Goal: Book appointment/travel/reservation

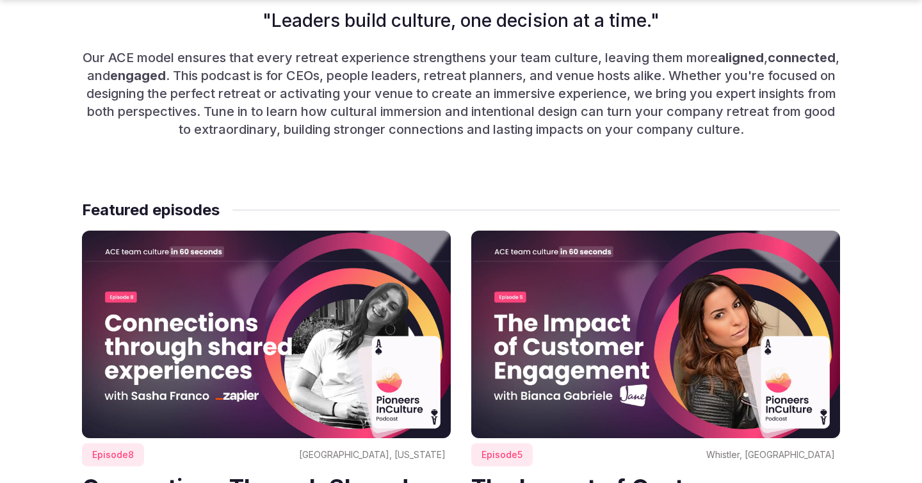
scroll to position [704, 0]
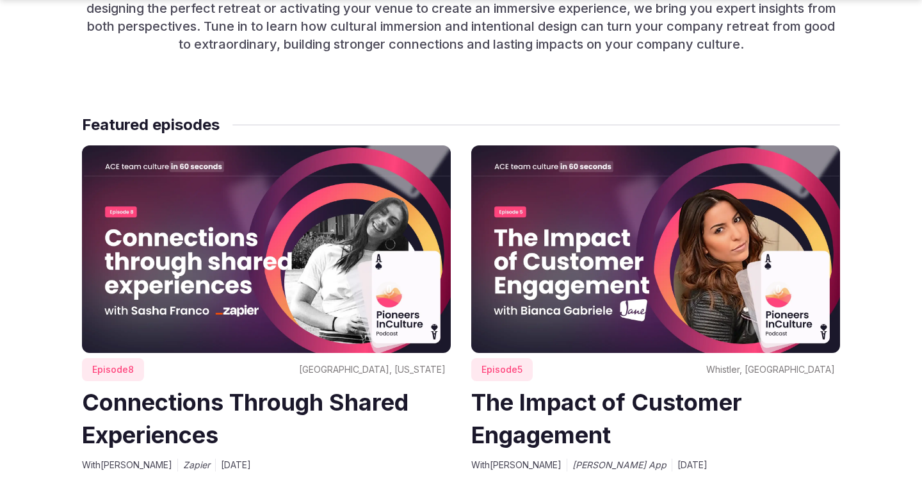
click at [258, 293] on img at bounding box center [266, 248] width 369 height 207
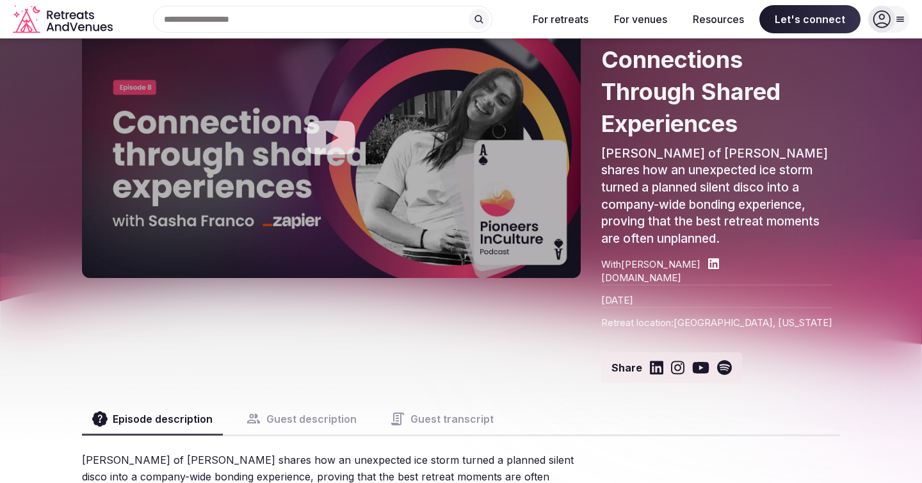
scroll to position [104, 0]
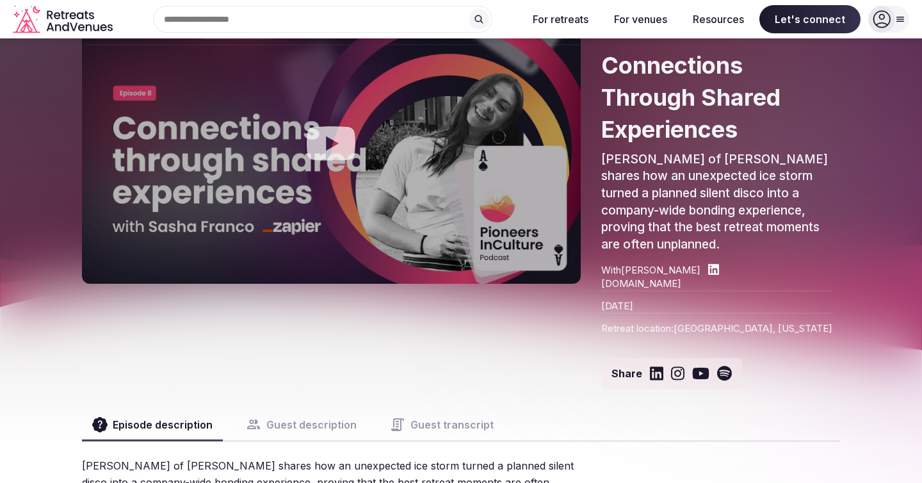
click at [333, 145] on icon "Play video" at bounding box center [330, 143] width 51 height 51
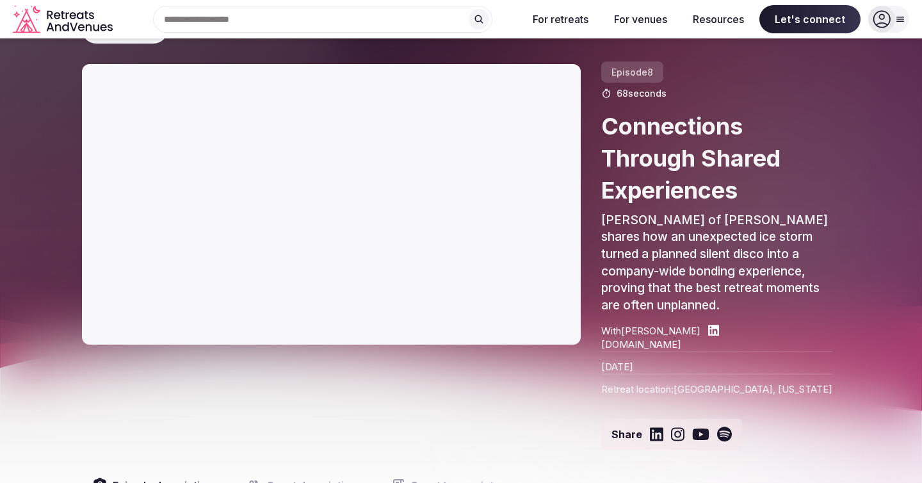
scroll to position [10, 0]
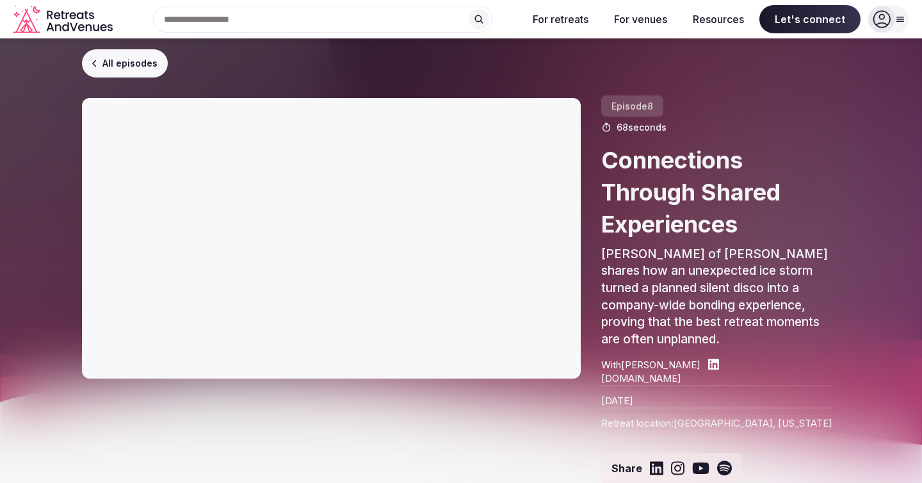
click at [104, 56] on link "All episodes" at bounding box center [125, 63] width 86 height 28
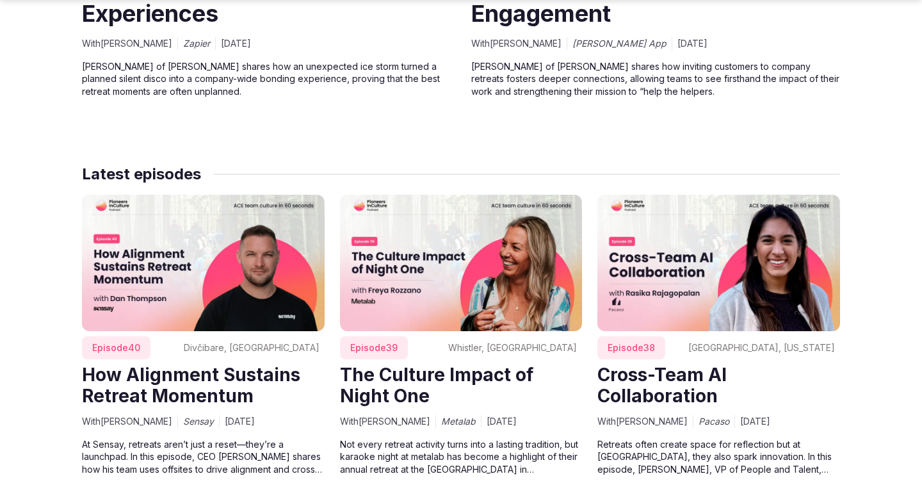
scroll to position [1138, 0]
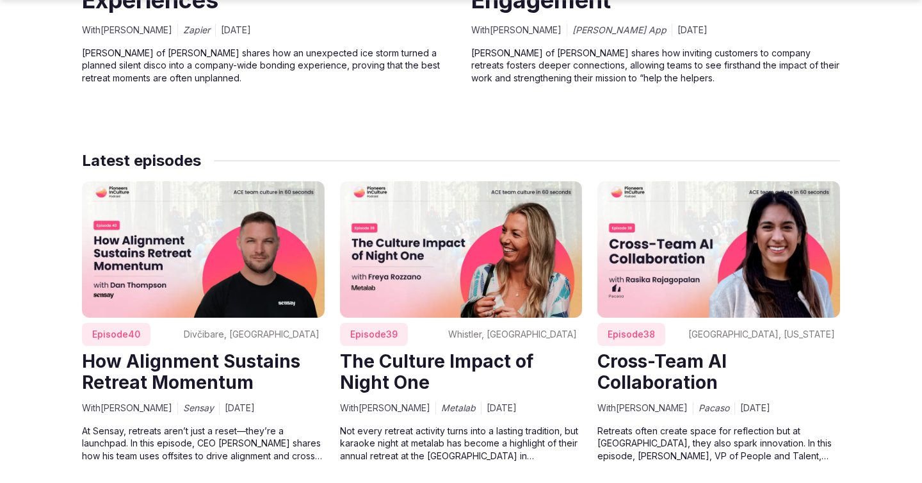
click at [435, 270] on img at bounding box center [461, 249] width 243 height 136
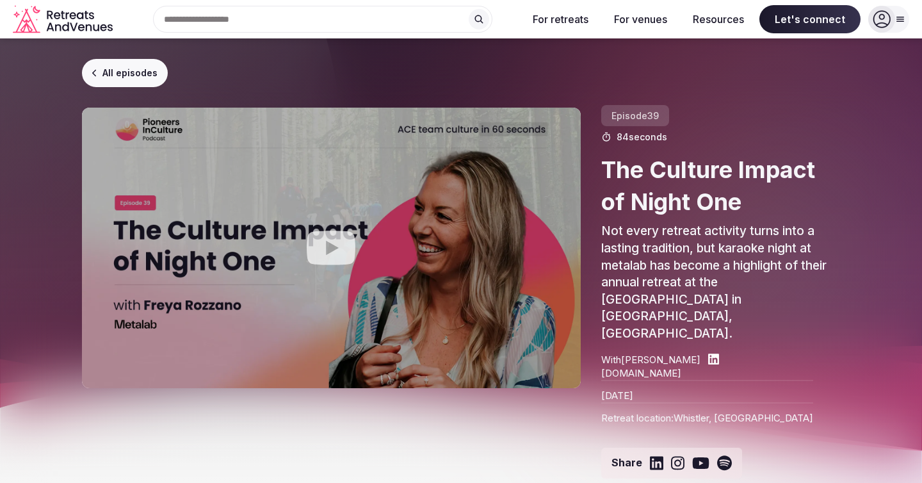
click at [334, 257] on icon "Play video" at bounding box center [331, 248] width 49 height 34
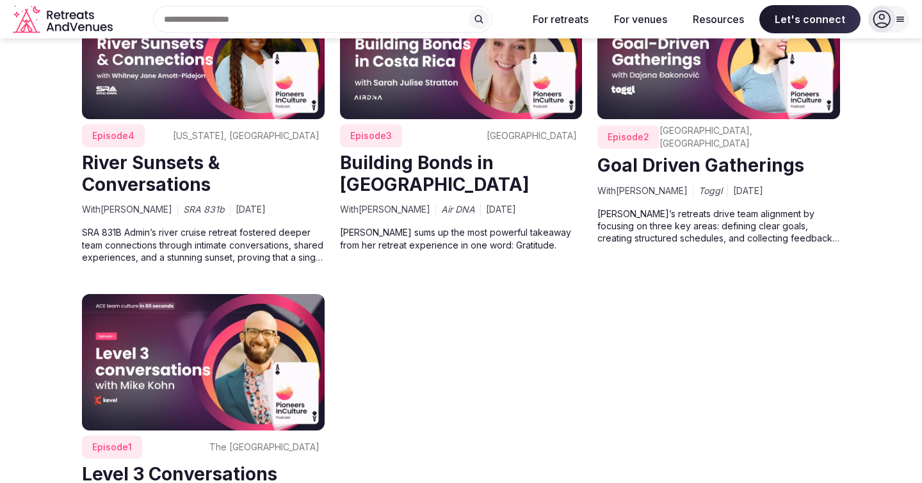
scroll to position [5060, 0]
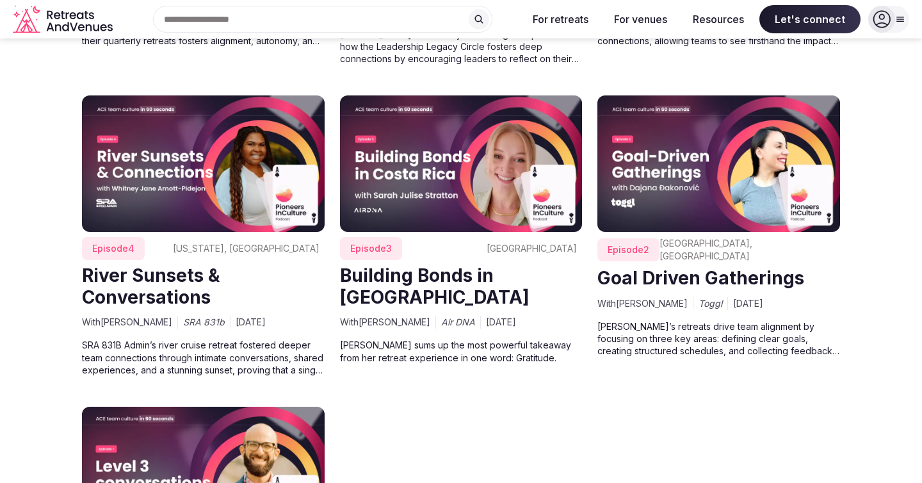
click at [449, 180] on img at bounding box center [461, 163] width 243 height 136
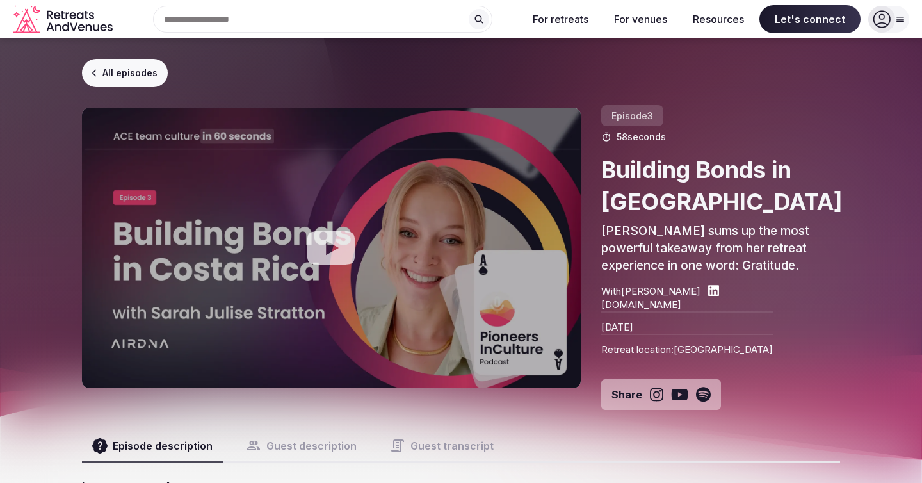
click at [330, 248] on icon "Play video" at bounding box center [330, 247] width 51 height 51
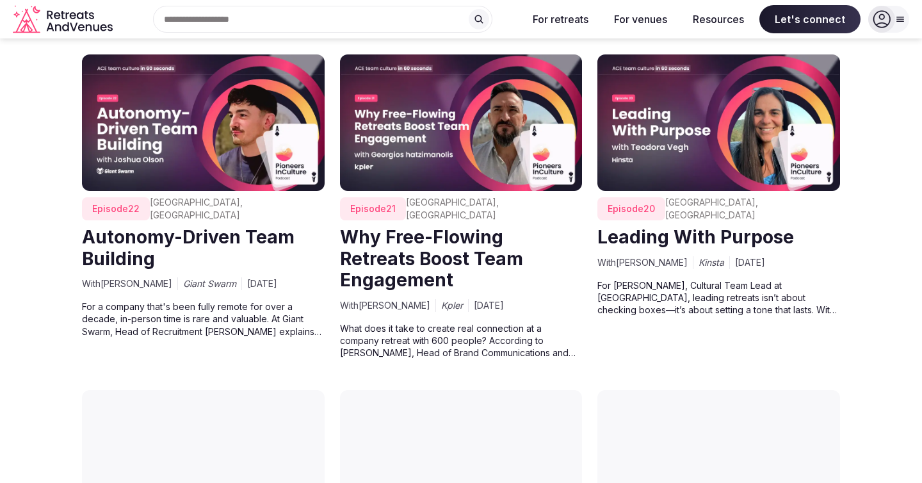
scroll to position [2889, 0]
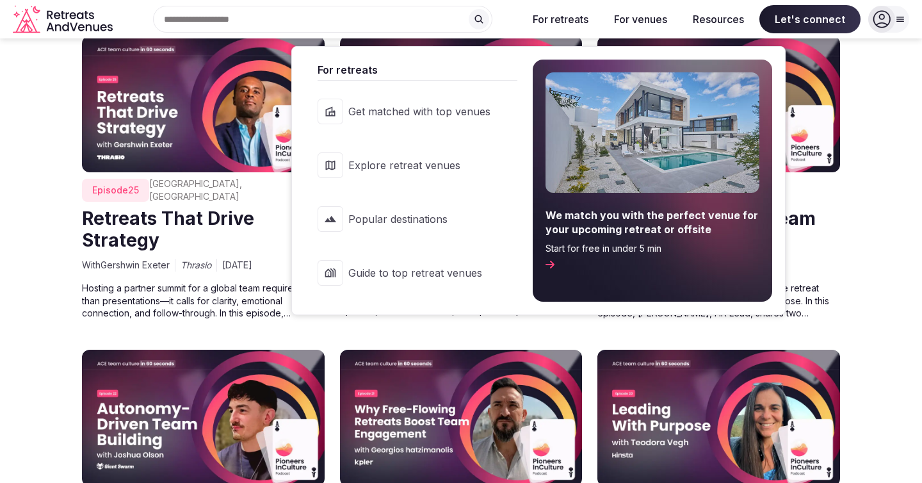
click at [405, 162] on span "Explore retreat venues" at bounding box center [419, 165] width 142 height 14
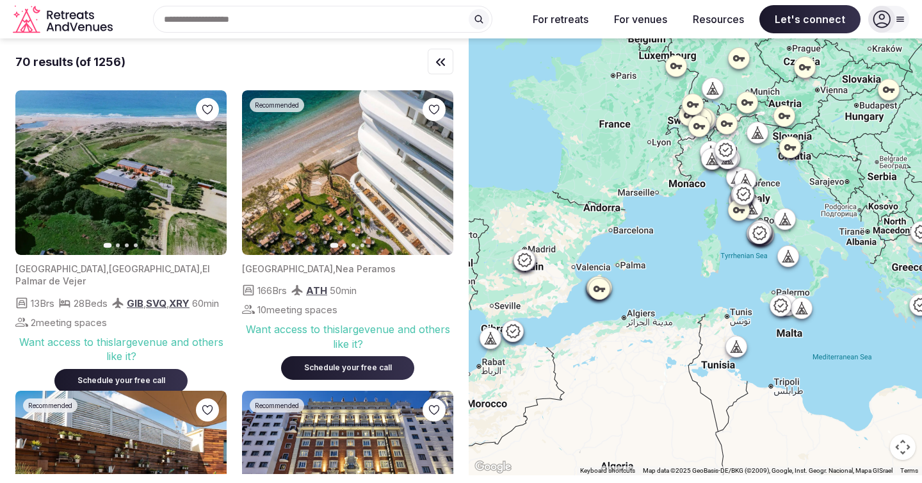
click at [211, 25] on div "Search Popular Destinations [GEOGRAPHIC_DATA], [GEOGRAPHIC_DATA] [GEOGRAPHIC_DA…" at bounding box center [318, 19] width 400 height 27
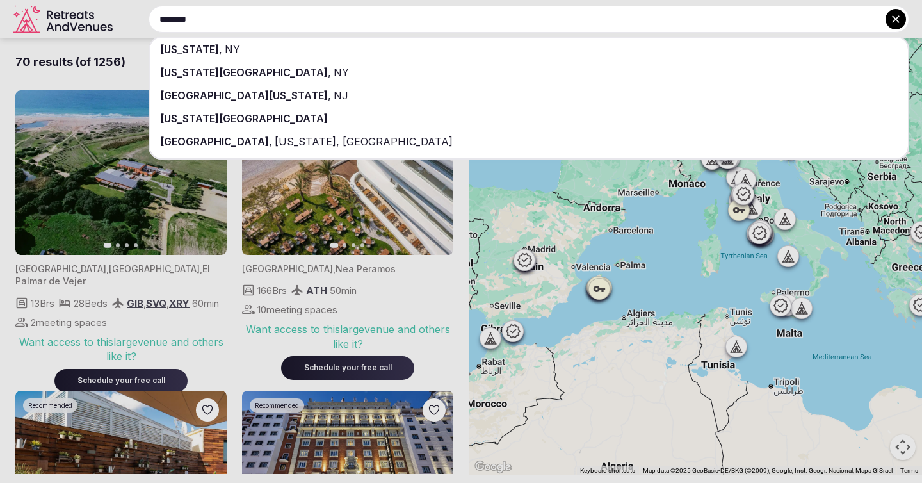
type input "********"
click at [204, 122] on span "[US_STATE][GEOGRAPHIC_DATA]" at bounding box center [244, 118] width 168 height 13
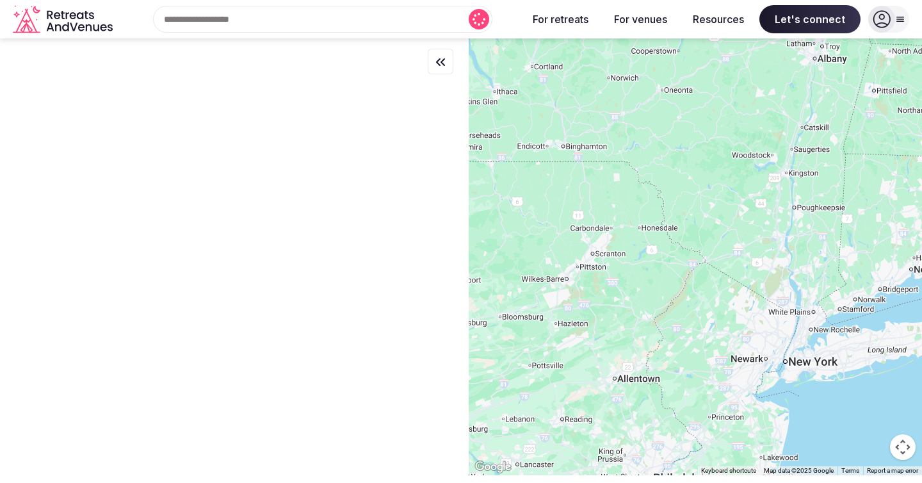
drag, startPoint x: 835, startPoint y: 344, endPoint x: 723, endPoint y: 109, distance: 259.8
click at [723, 109] on div at bounding box center [695, 256] width 453 height 437
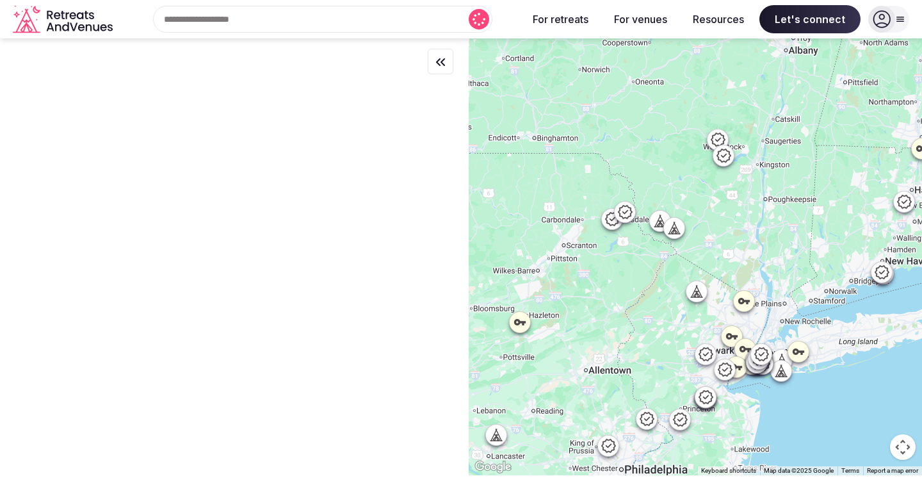
drag, startPoint x: 763, startPoint y: 161, endPoint x: 762, endPoint y: 198, distance: 36.5
click at [762, 198] on div at bounding box center [695, 256] width 453 height 437
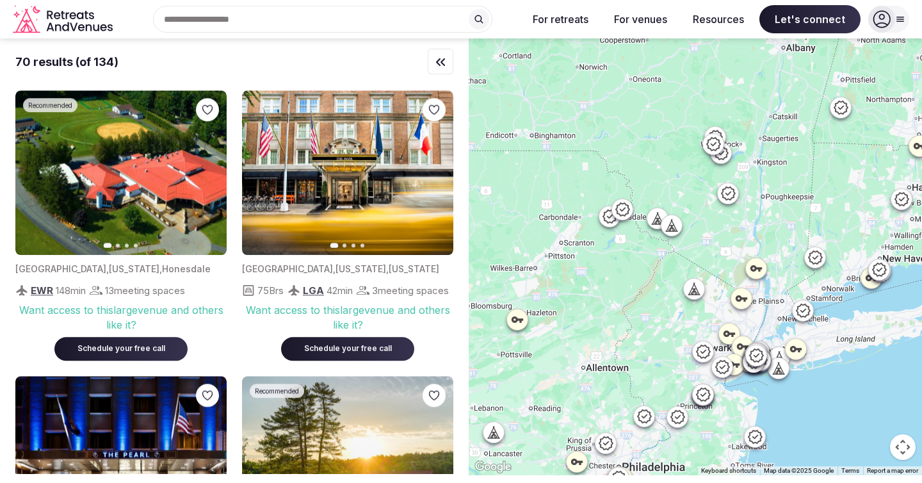
click at [716, 133] on icon at bounding box center [715, 136] width 15 height 15
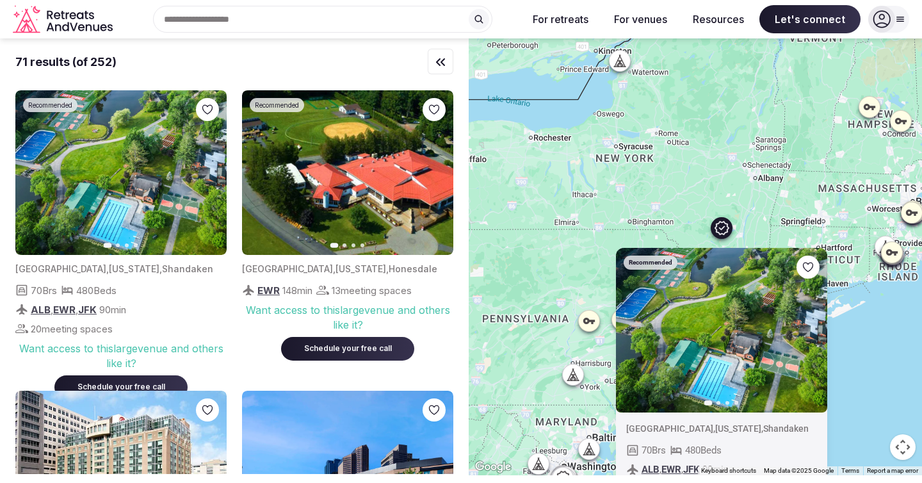
click at [663, 206] on div "Recommended Previous slide Next slide [GEOGRAPHIC_DATA] , [US_STATE] , Shandake…" at bounding box center [695, 256] width 453 height 437
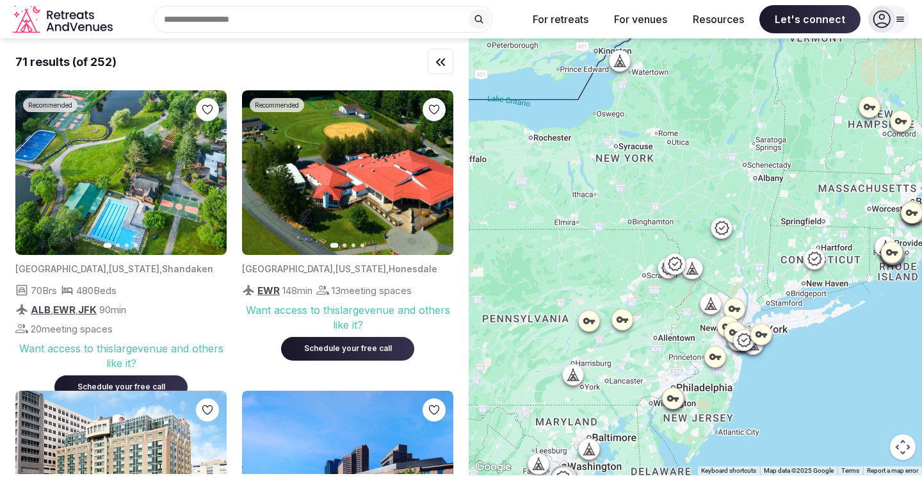
click at [692, 269] on icon at bounding box center [693, 268] width 4 height 1
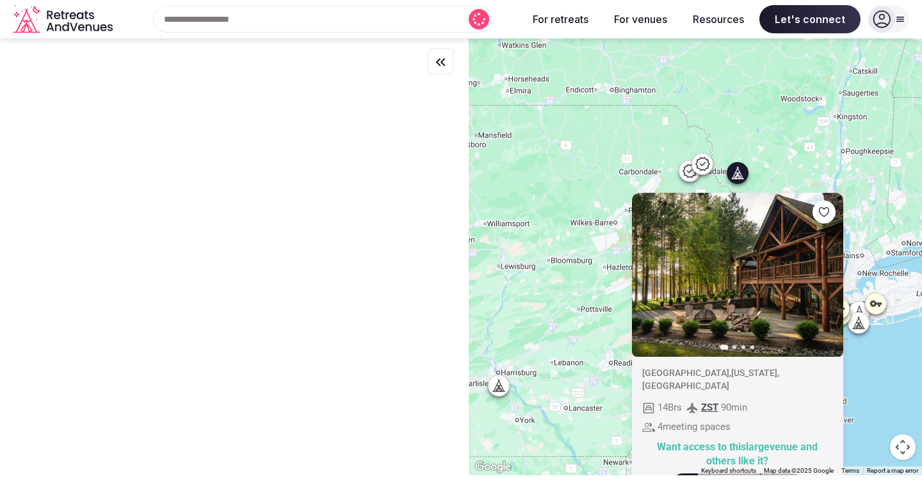
drag, startPoint x: 676, startPoint y: 332, endPoint x: 631, endPoint y: 135, distance: 201.6
click at [631, 135] on div "Previous slide Next slide [GEOGRAPHIC_DATA] , [US_STATE] , [GEOGRAPHIC_DATA] 14…" at bounding box center [695, 256] width 453 height 437
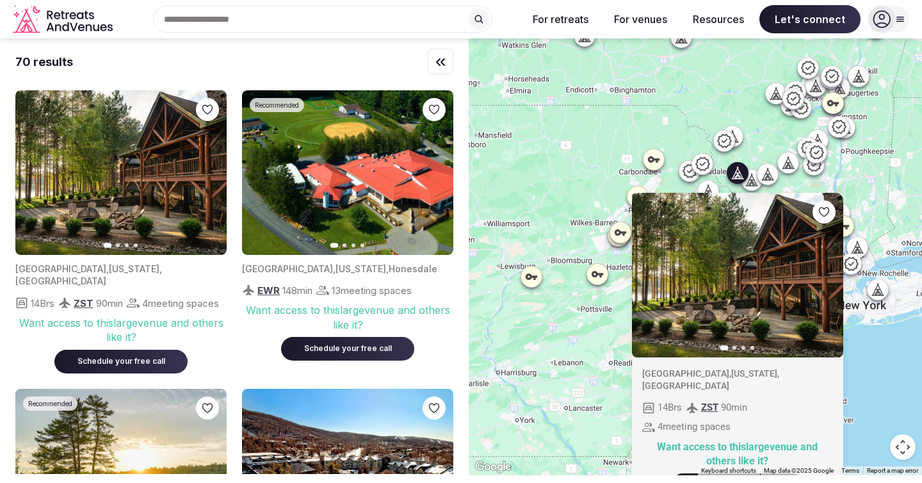
click at [822, 273] on icon "button" at bounding box center [825, 275] width 10 height 10
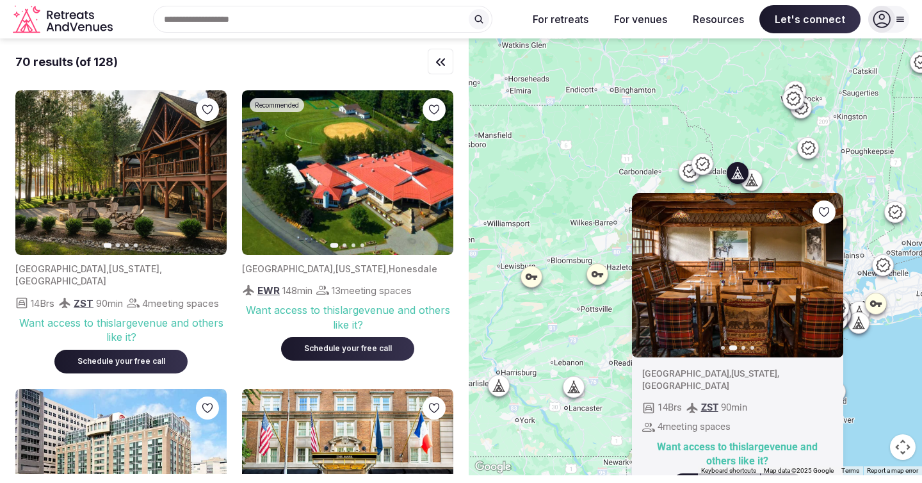
click at [822, 273] on icon "button" at bounding box center [825, 275] width 10 height 10
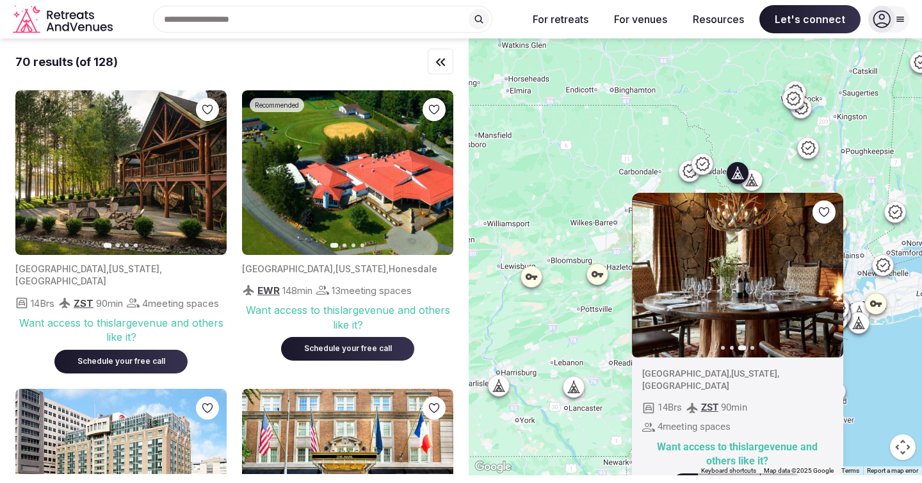
click at [822, 273] on icon "button" at bounding box center [825, 275] width 10 height 10
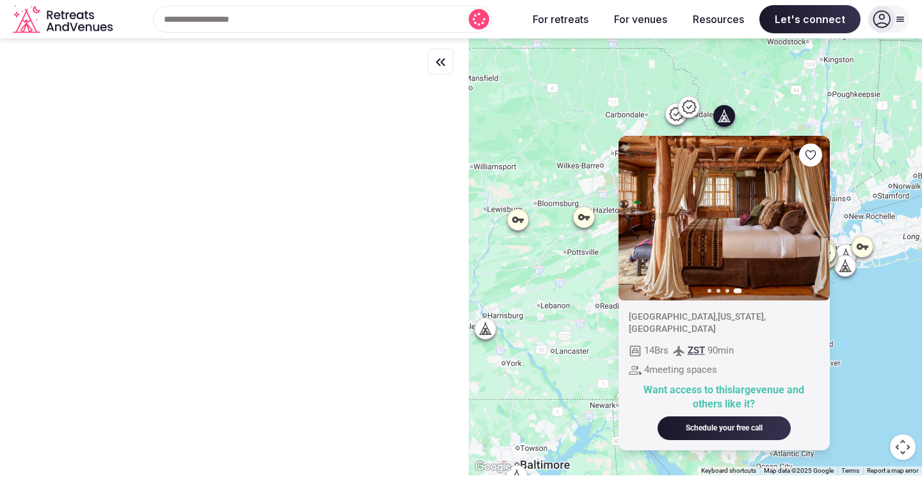
drag, startPoint x: 857, startPoint y: 381, endPoint x: 844, endPoint y: 326, distance: 56.7
click at [844, 326] on div "Previous slide Next slide [GEOGRAPHIC_DATA] , [US_STATE] , [GEOGRAPHIC_DATA] 14…" at bounding box center [695, 256] width 453 height 437
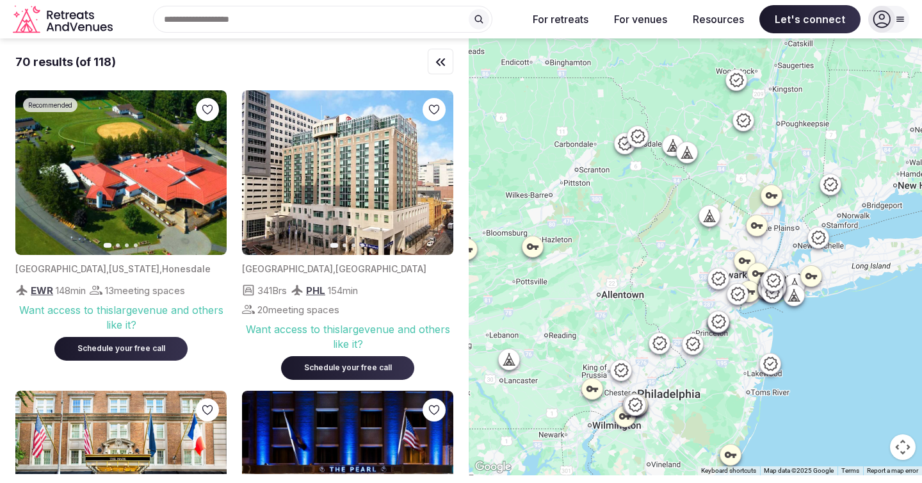
drag, startPoint x: 779, startPoint y: 184, endPoint x: 722, endPoint y: 218, distance: 66.0
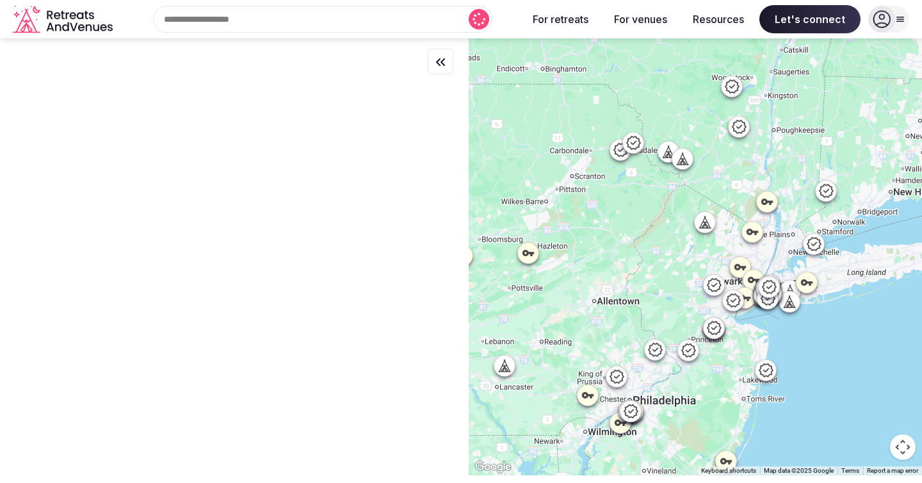
click at [665, 158] on div at bounding box center [668, 152] width 20 height 20
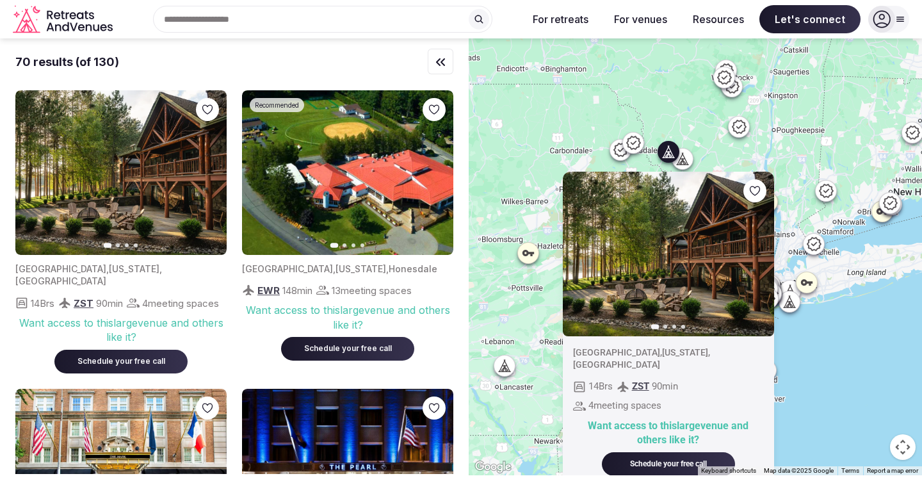
click at [688, 157] on icon at bounding box center [682, 158] width 13 height 13
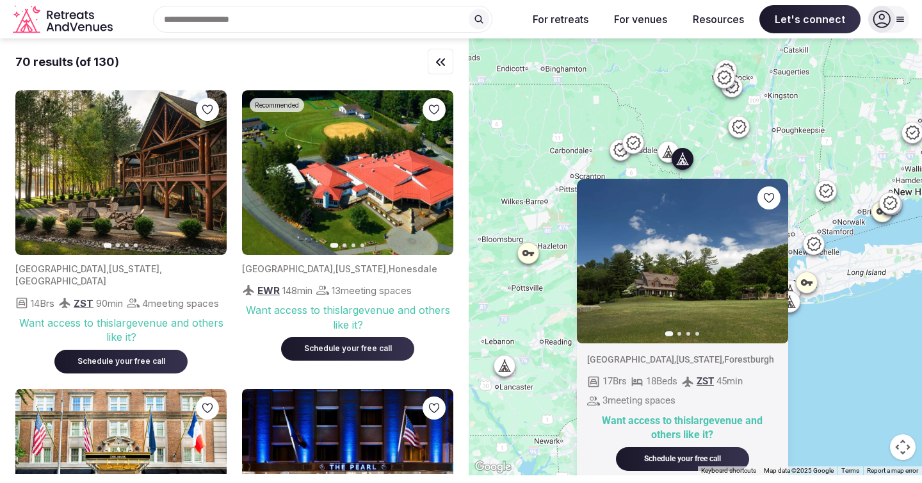
click at [668, 149] on icon at bounding box center [668, 151] width 13 height 13
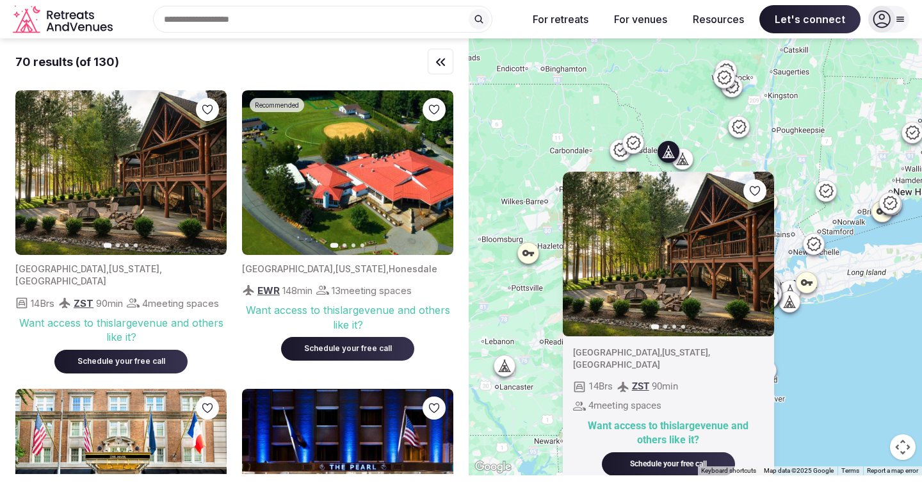
click at [633, 321] on img at bounding box center [668, 254] width 211 height 165
click at [754, 255] on icon "button" at bounding box center [756, 253] width 10 height 10
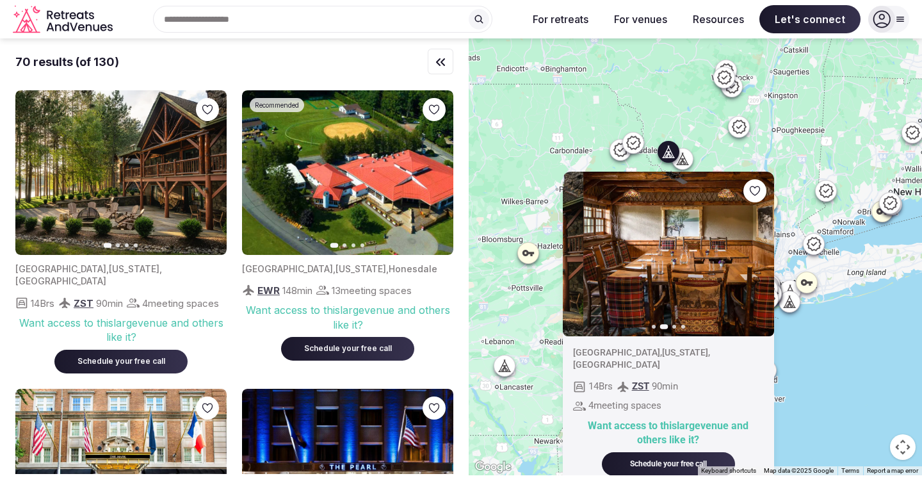
click at [754, 255] on icon "button" at bounding box center [756, 253] width 10 height 10
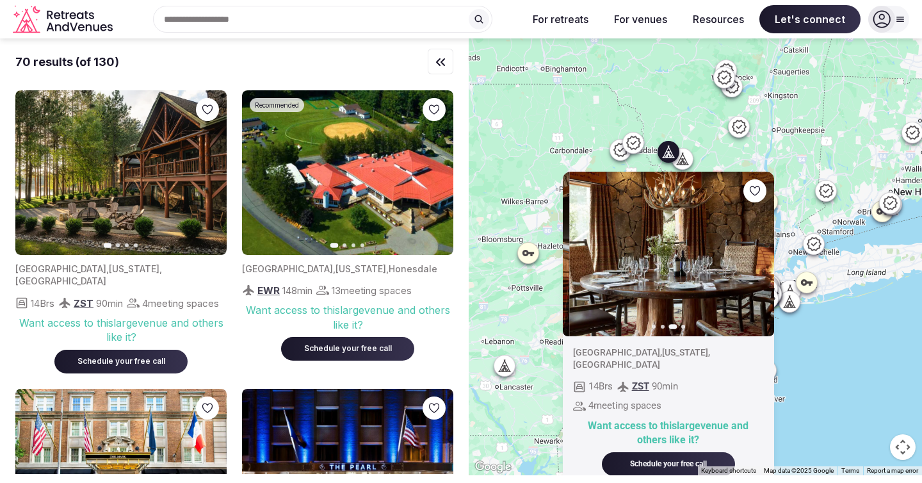
click at [754, 255] on icon "button" at bounding box center [756, 253] width 10 height 10
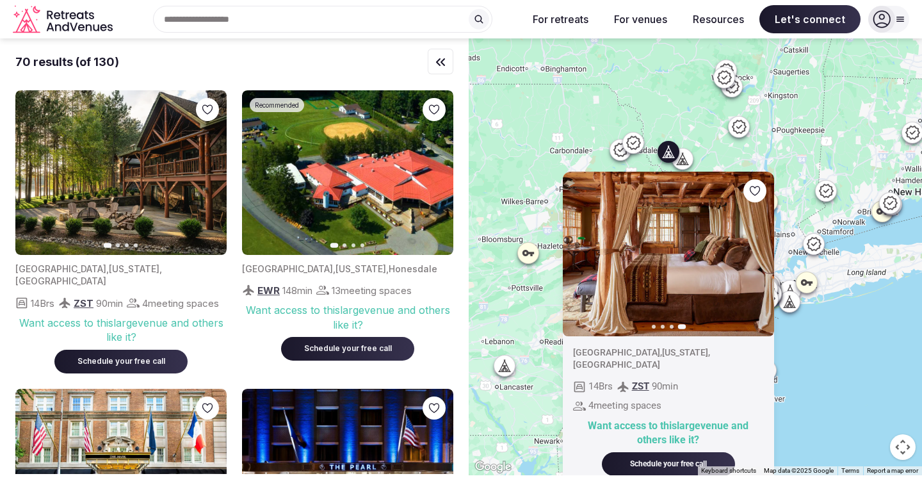
click at [85, 242] on img at bounding box center [120, 172] width 211 height 165
click at [120, 364] on div "Schedule your free call" at bounding box center [121, 361] width 102 height 11
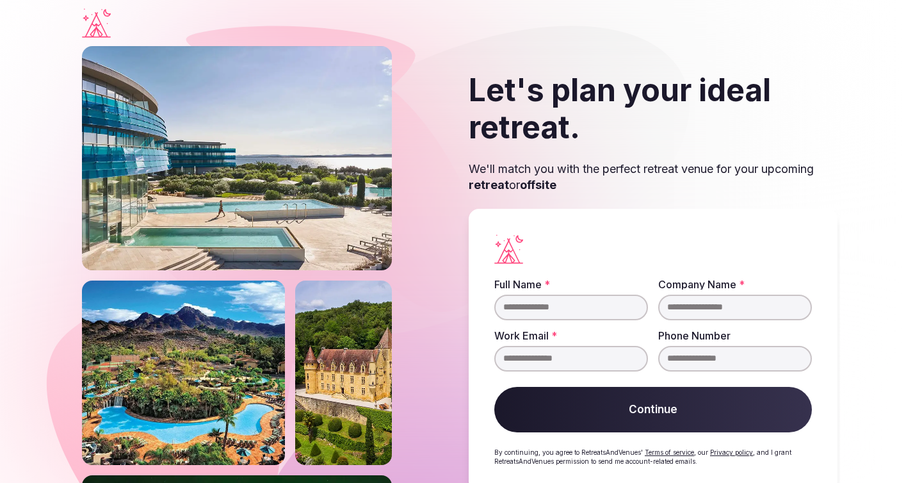
scroll to position [34, 0]
